Goal: Task Accomplishment & Management: Manage account settings

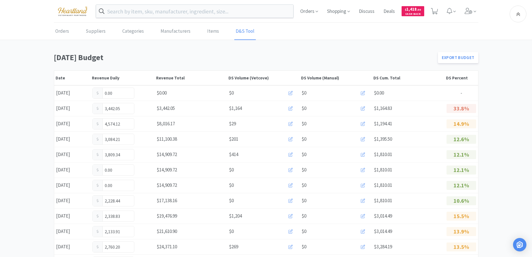
scroll to position [306, 0]
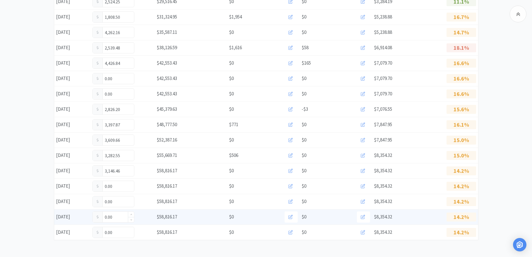
click at [121, 219] on input "0.00" at bounding box center [113, 216] width 41 height 11
type input "0"
type input "566.25"
click at [119, 216] on input "566.25" at bounding box center [113, 216] width 41 height 11
type input "5"
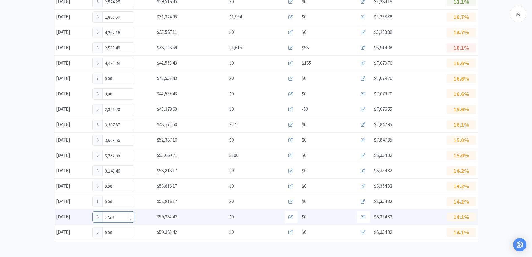
type input "772.75"
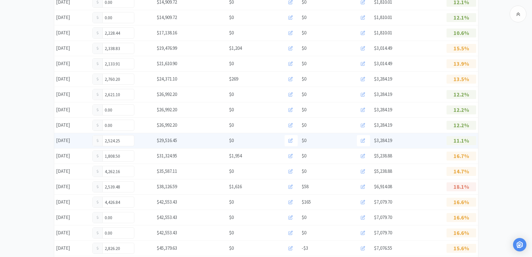
scroll to position [306, 0]
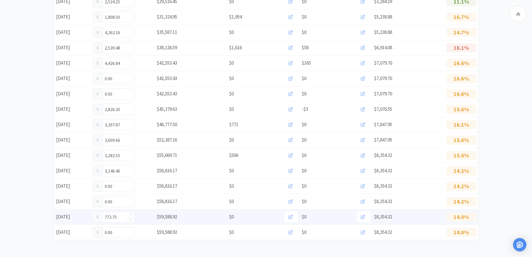
click at [121, 218] on input "772.75" at bounding box center [113, 216] width 41 height 11
type input "7"
type input "1,050.75"
